Goal: Task Accomplishment & Management: Manage account settings

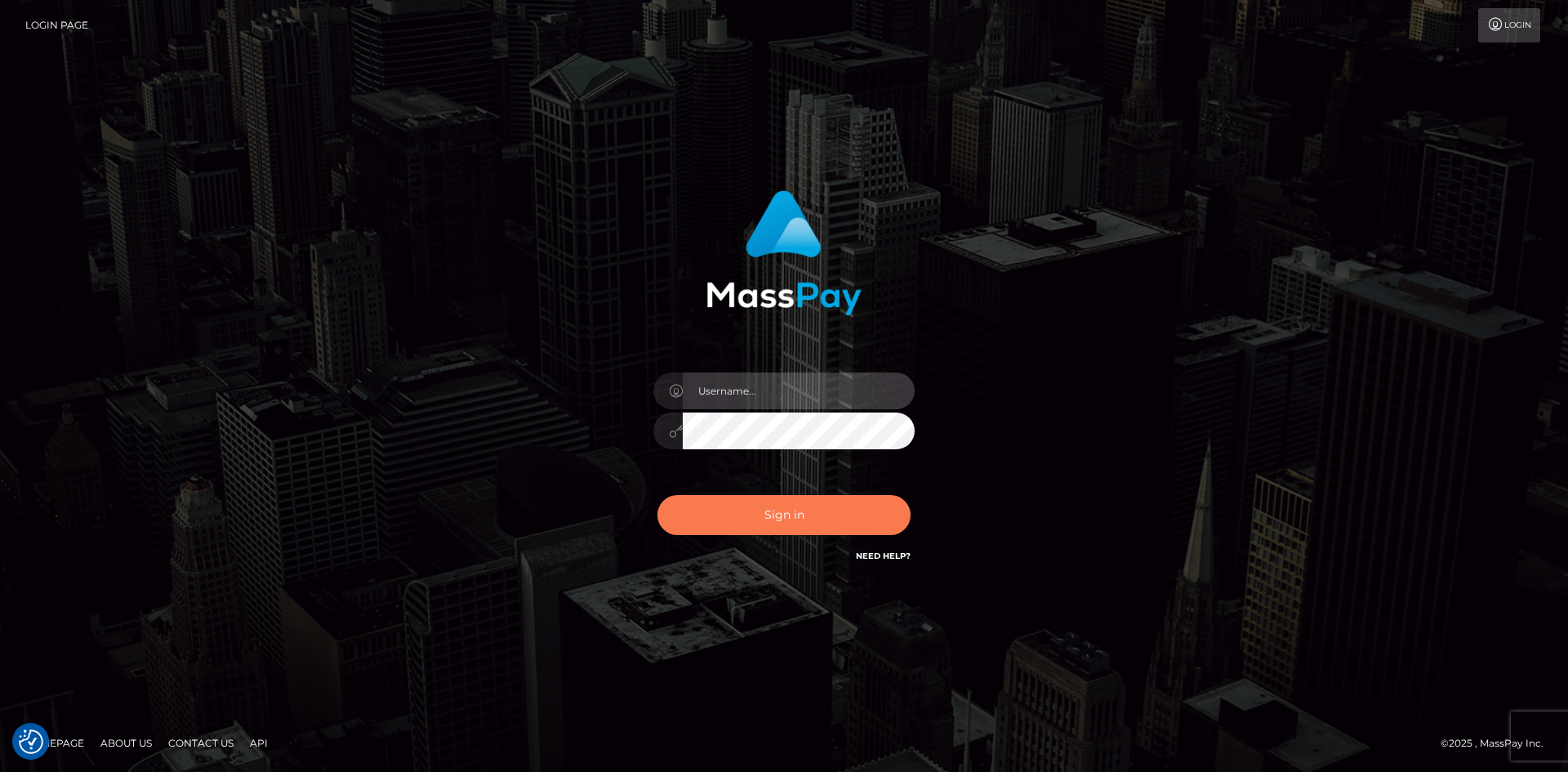
type input "tinan"
click at [833, 518] on button "Sign in" at bounding box center [784, 515] width 254 height 40
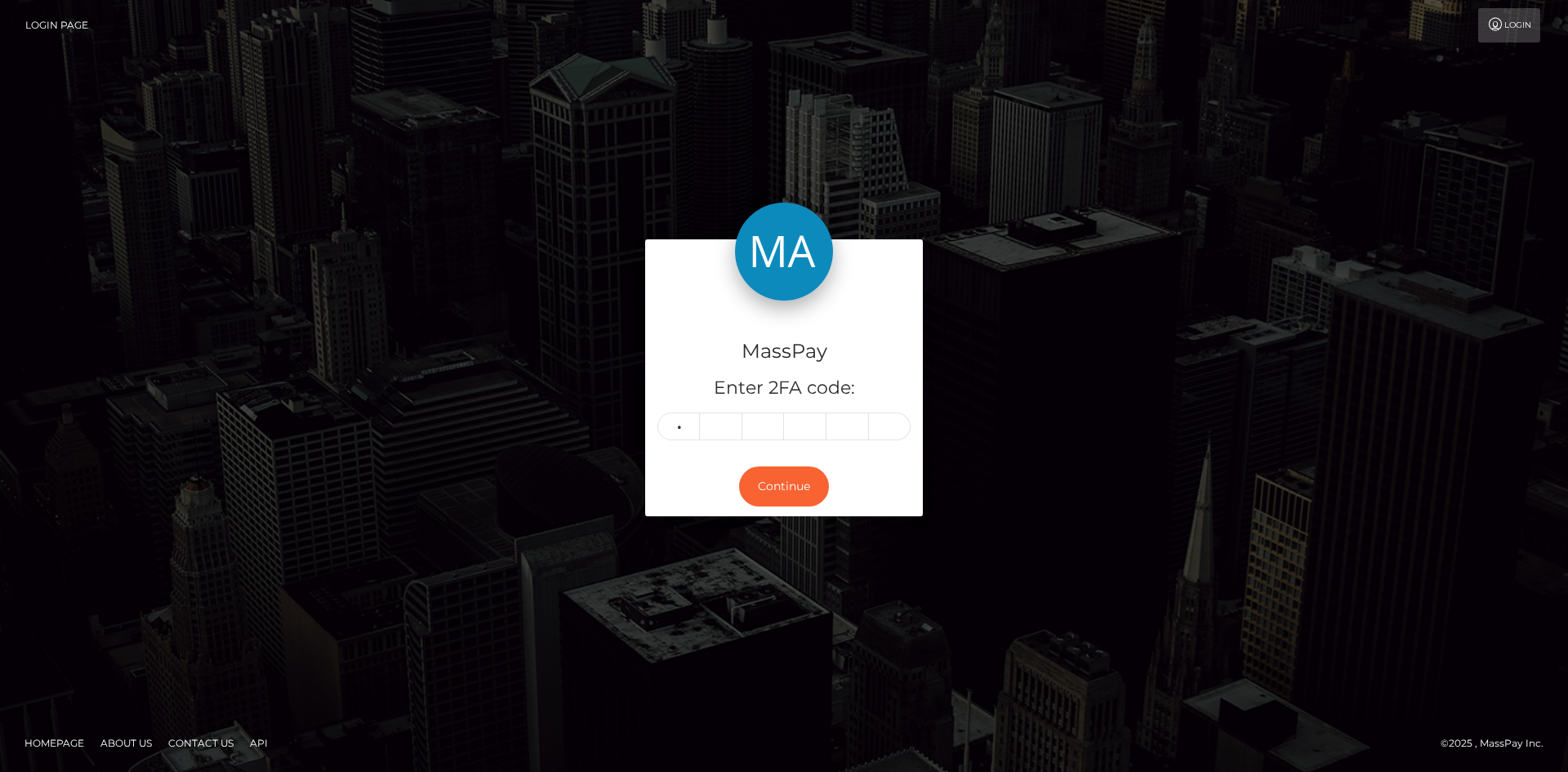
type input "0"
type input "5"
type input "1"
type input "7"
type input "3"
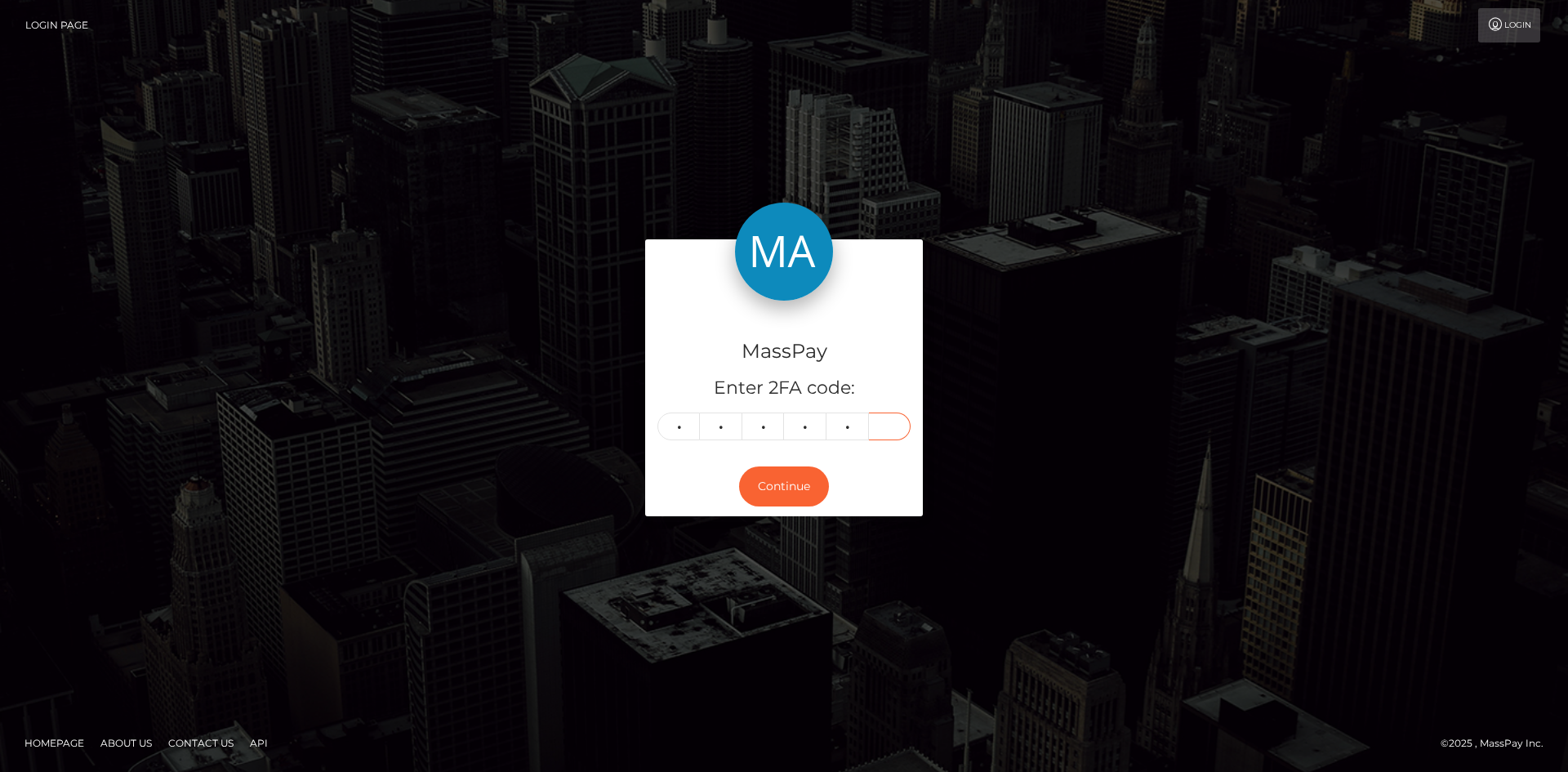
type input "1"
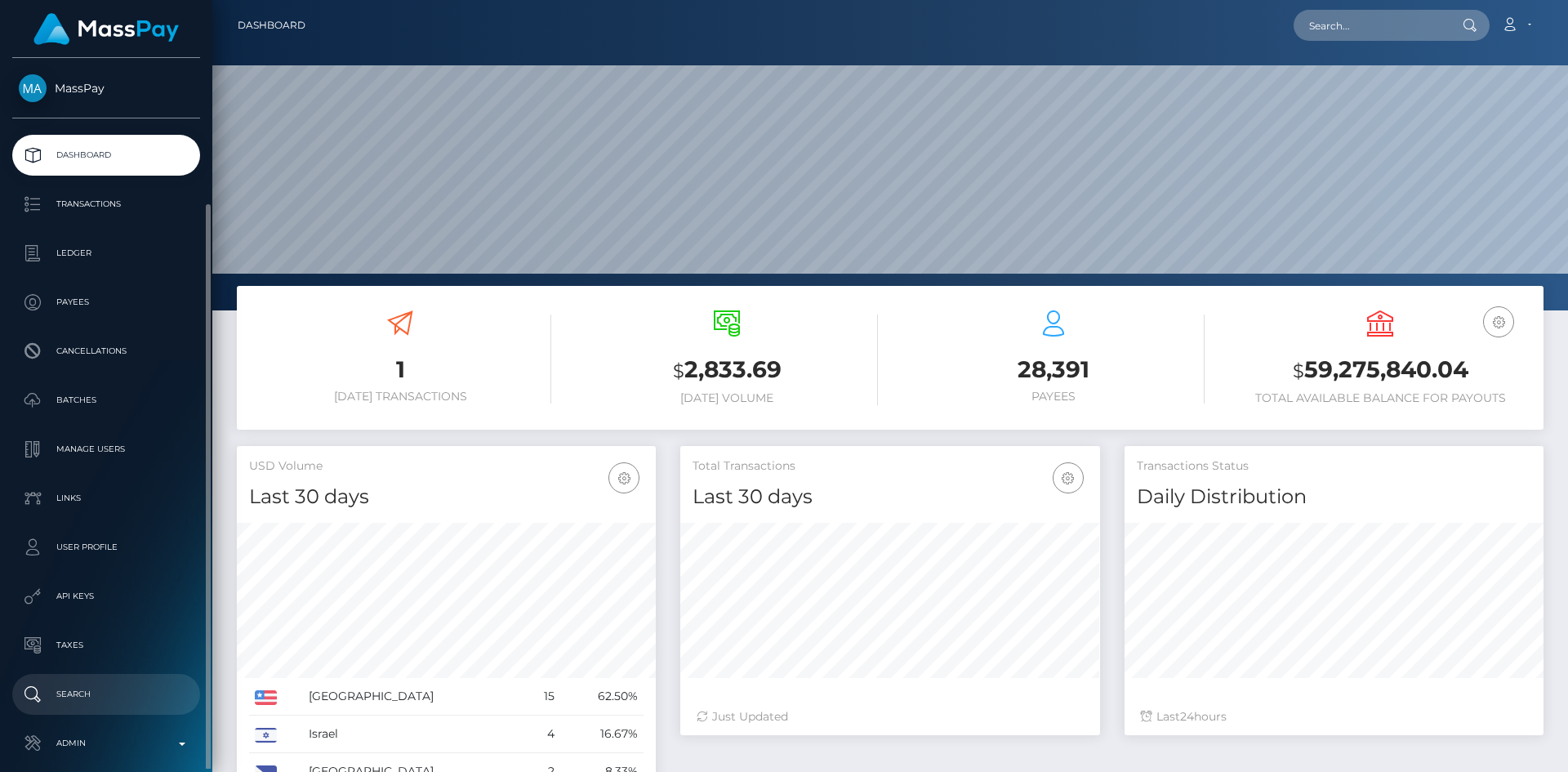
scroll to position [290, 420]
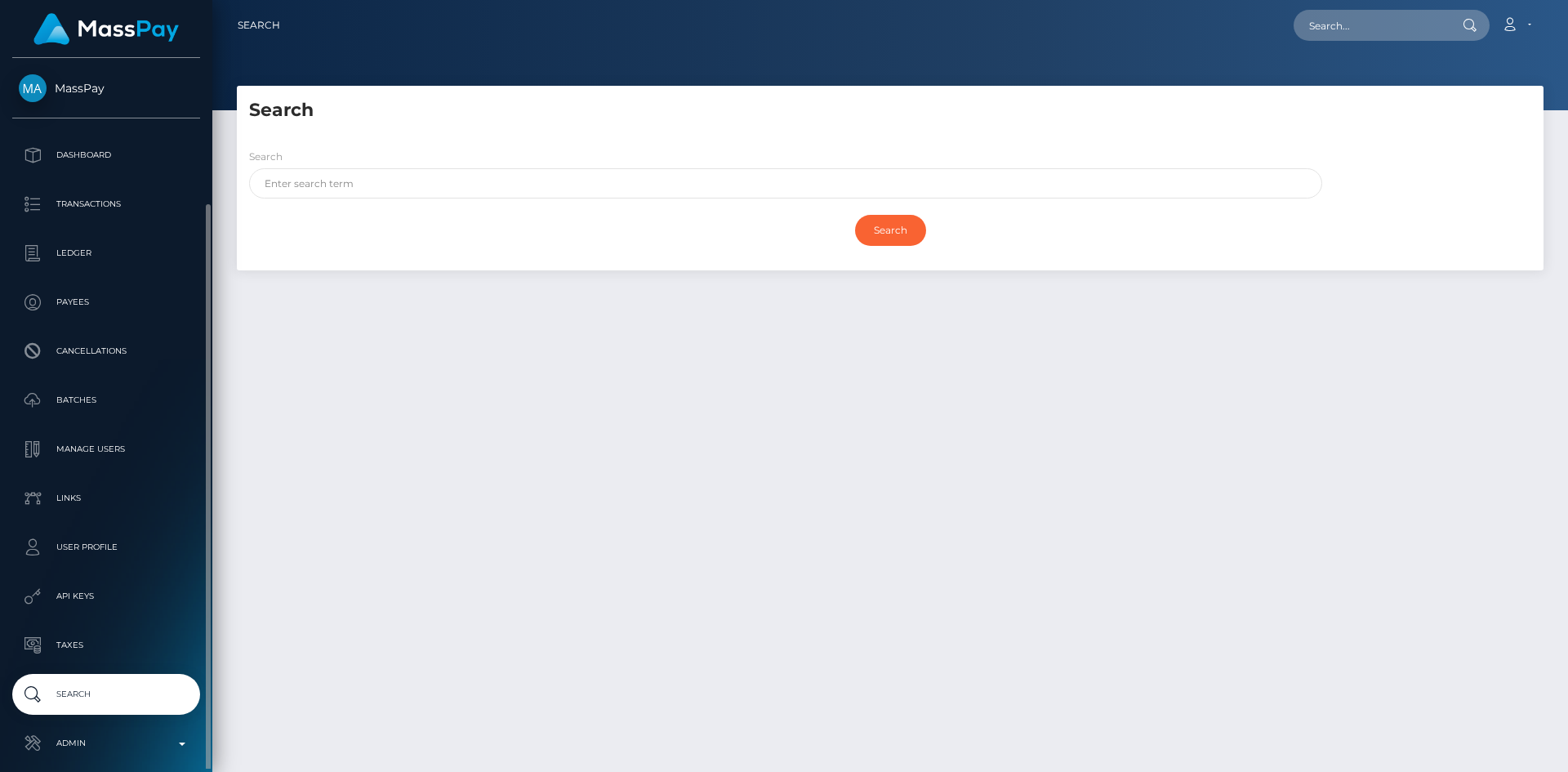
scroll to position [76, 0]
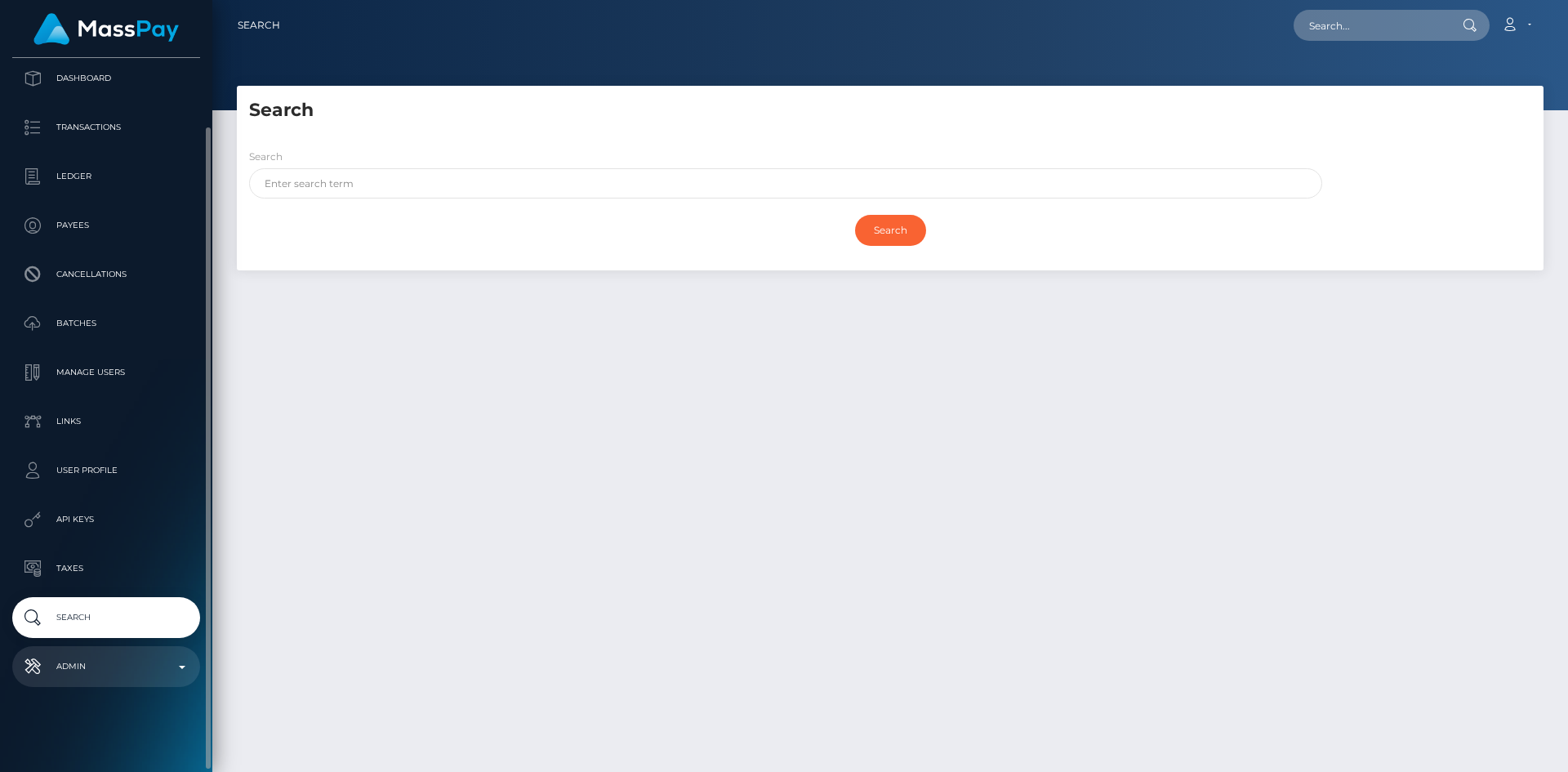
click at [108, 672] on p "Admin" at bounding box center [106, 667] width 175 height 24
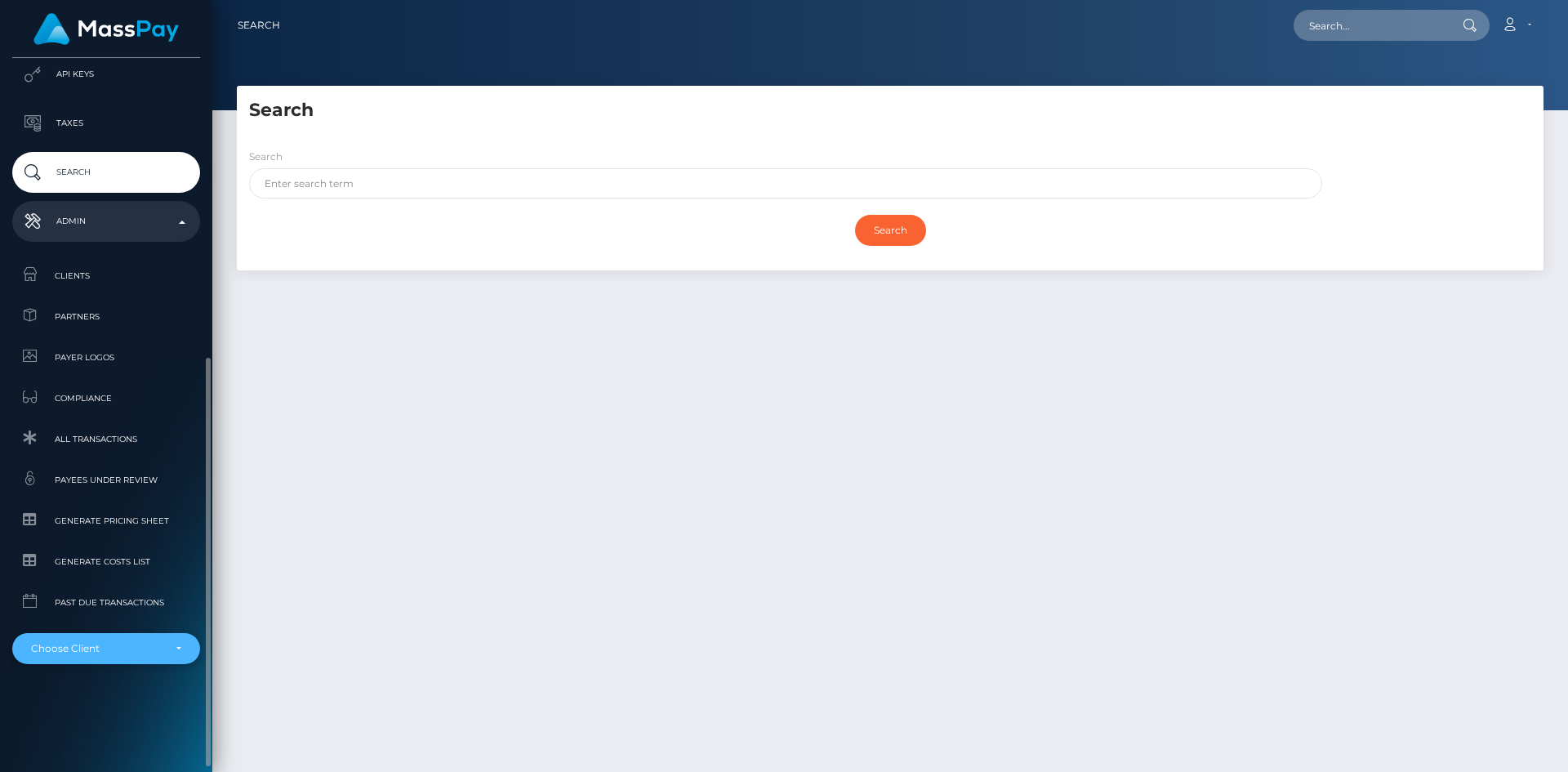
click at [114, 657] on div "Choose Client" at bounding box center [106, 649] width 188 height 31
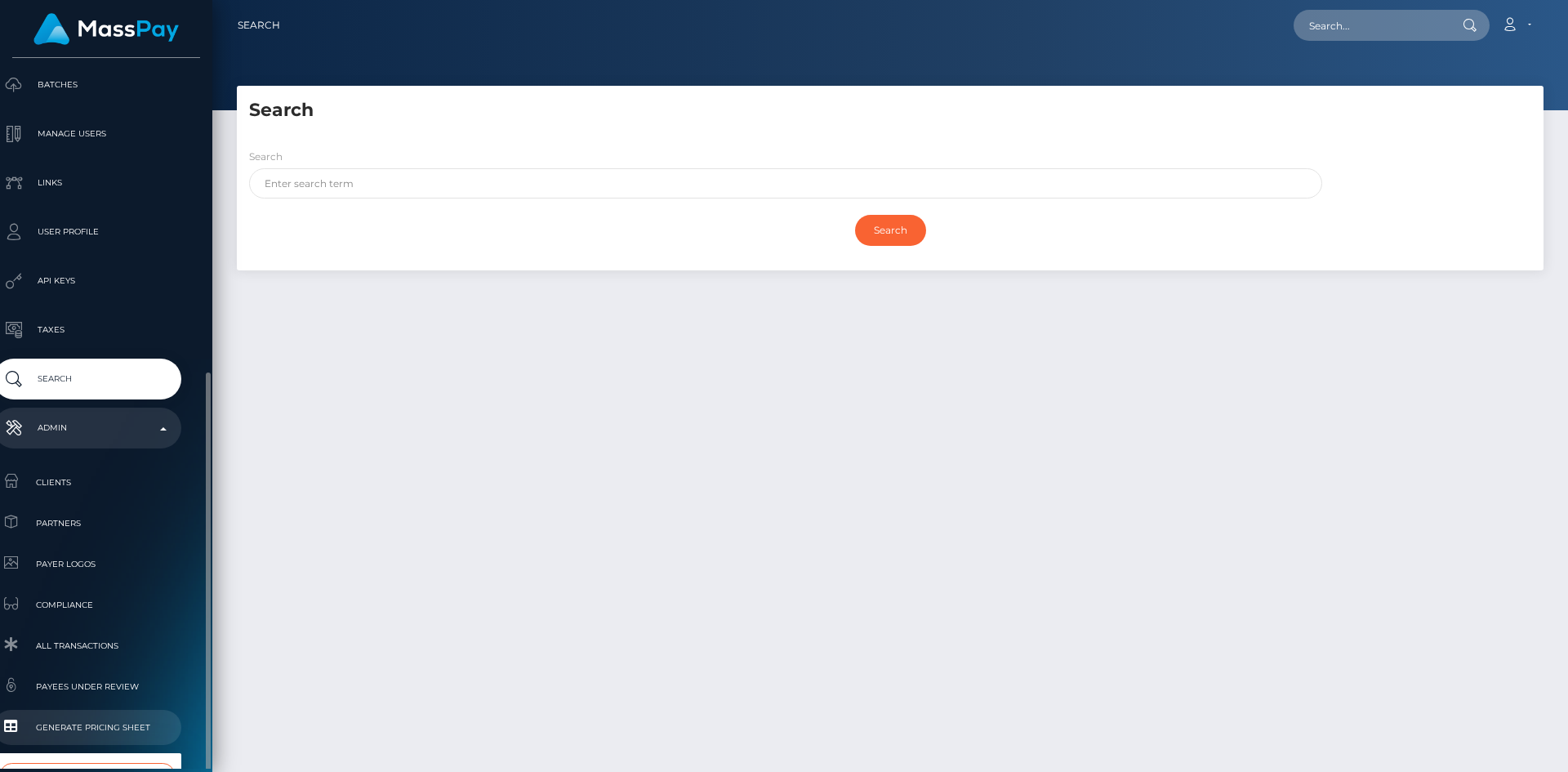
scroll to position [499, 19]
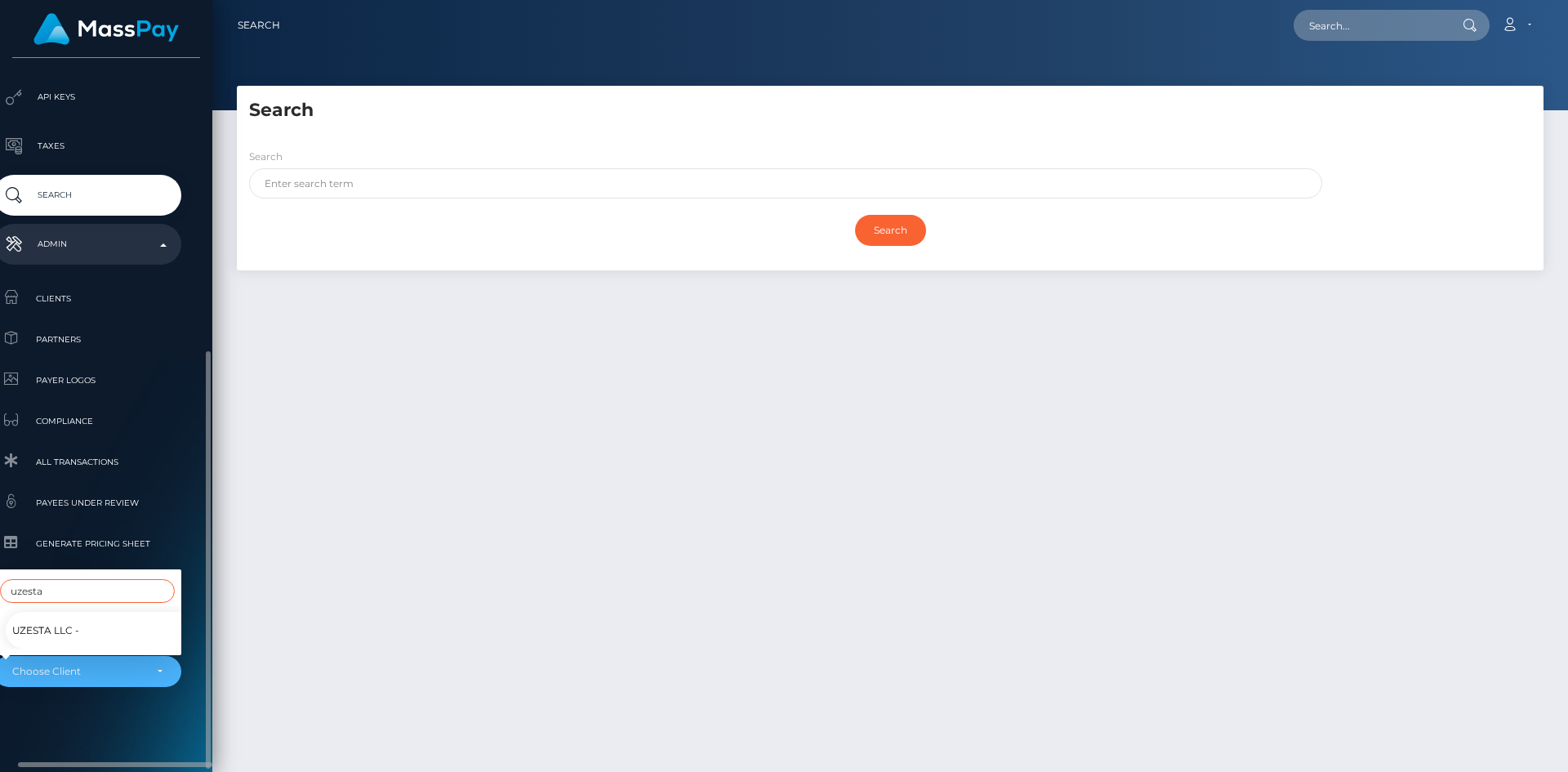
type input "uzesta"
click at [90, 629] on link "UzestA LLC -" at bounding box center [100, 630] width 188 height 36
select select "21"
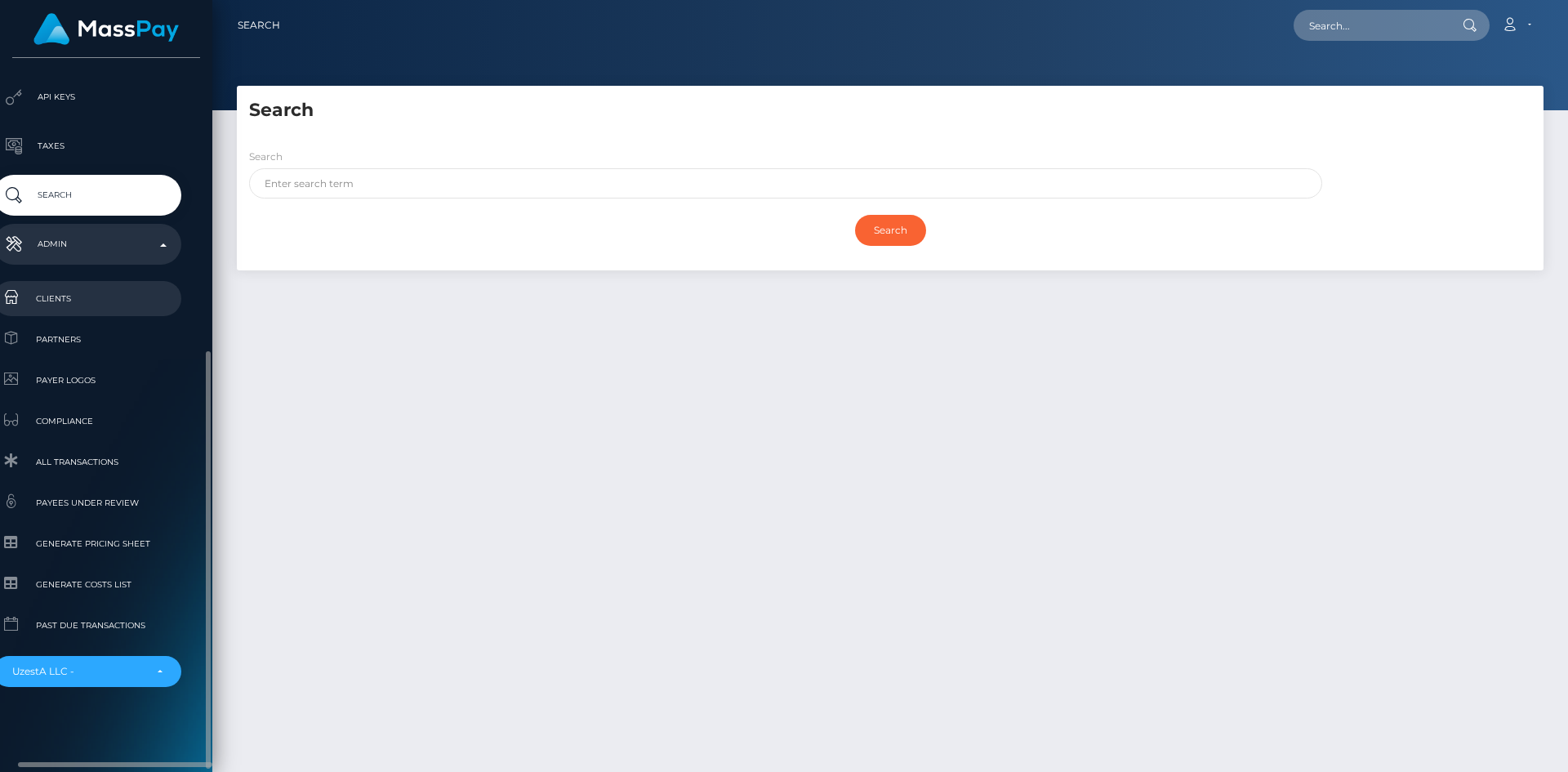
click at [78, 295] on span "Clients" at bounding box center [87, 299] width 175 height 19
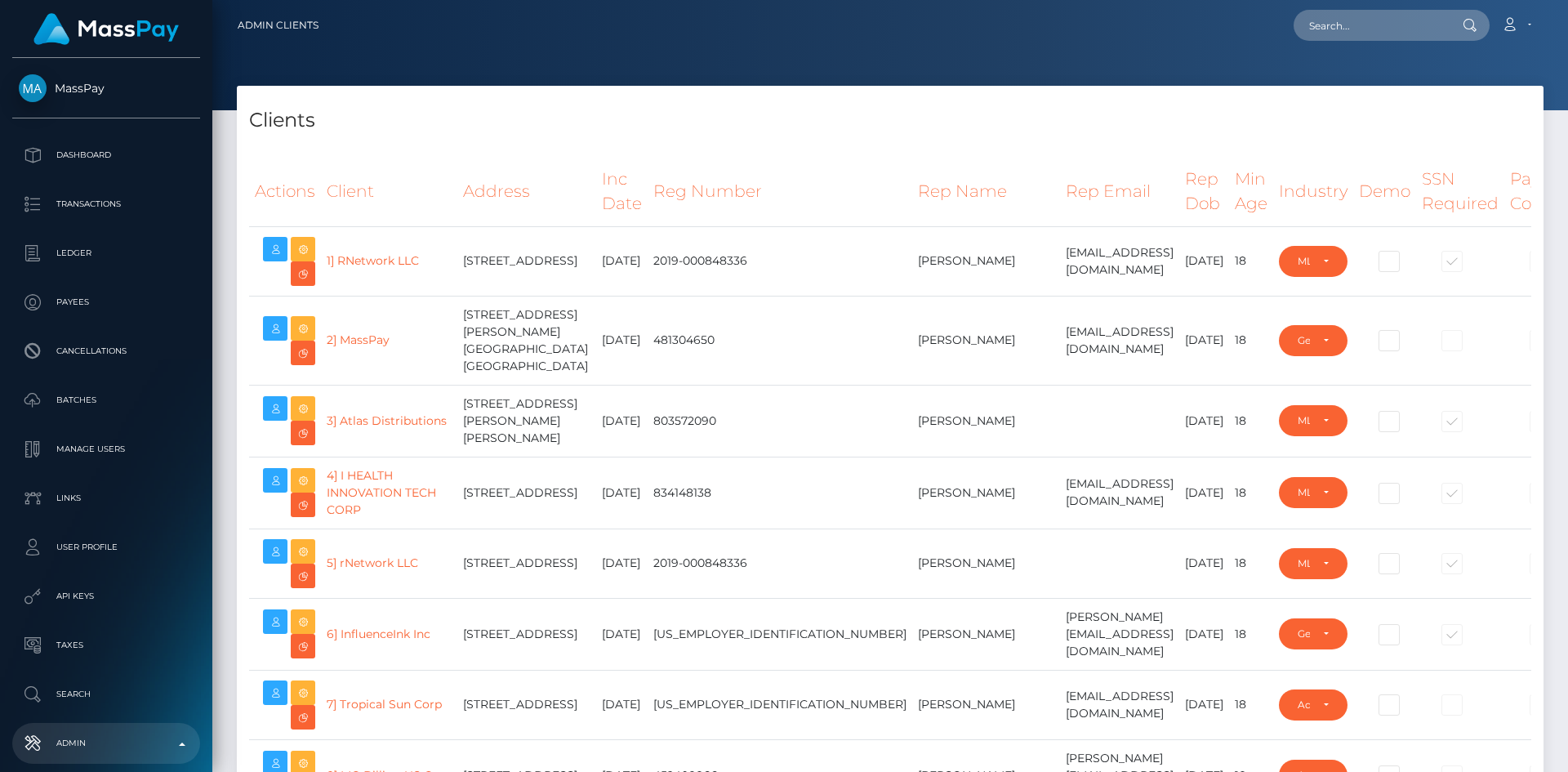
select select "223"
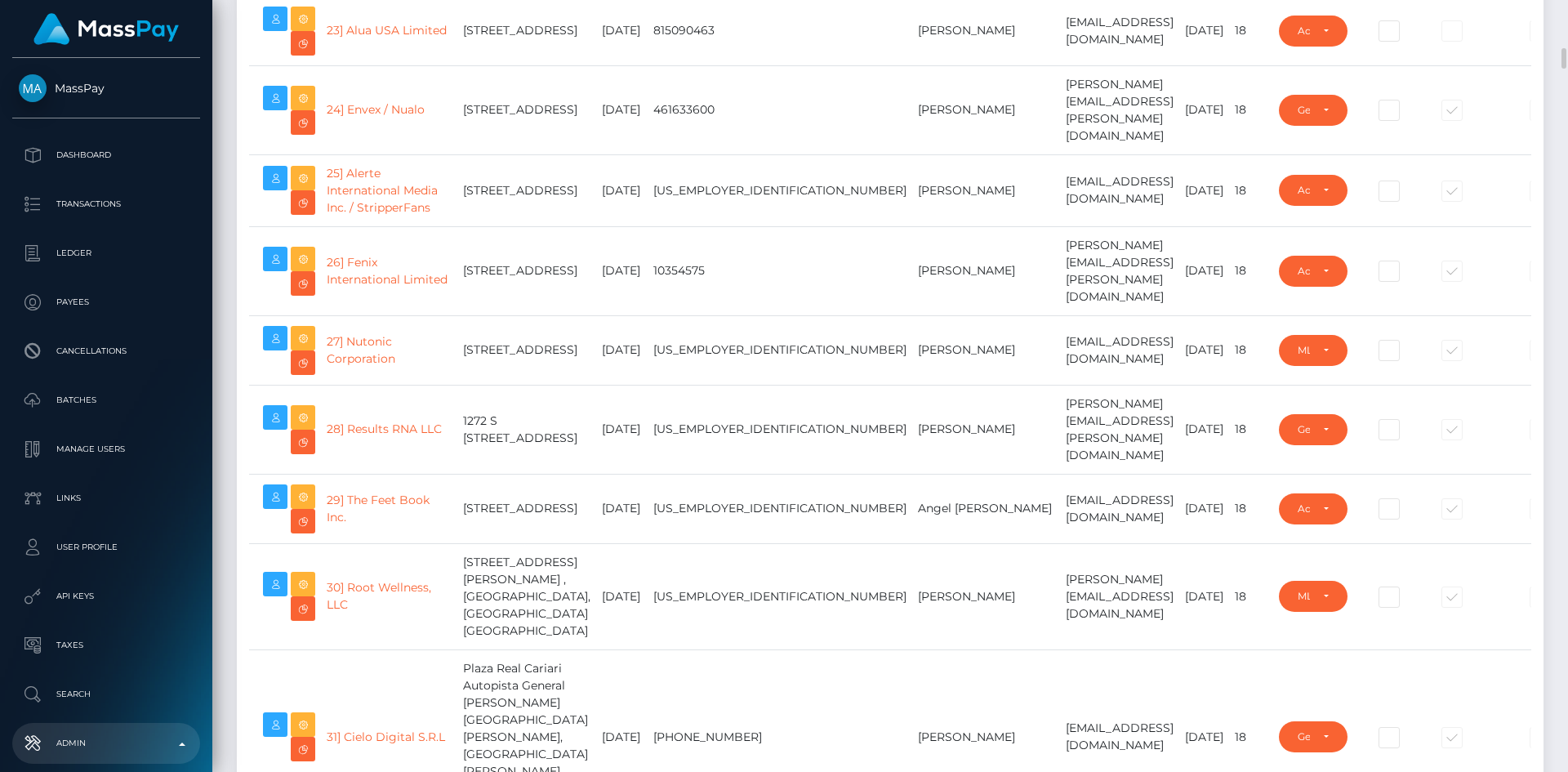
scroll to position [1471, 0]
